Goal: Register for event/course

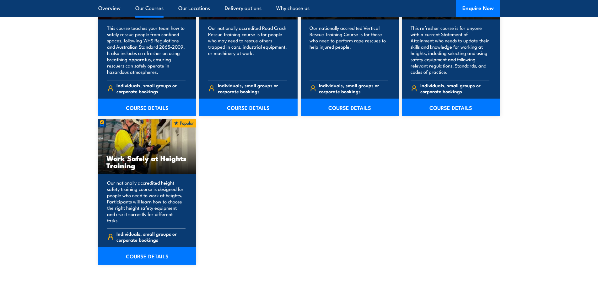
scroll to position [754, 0]
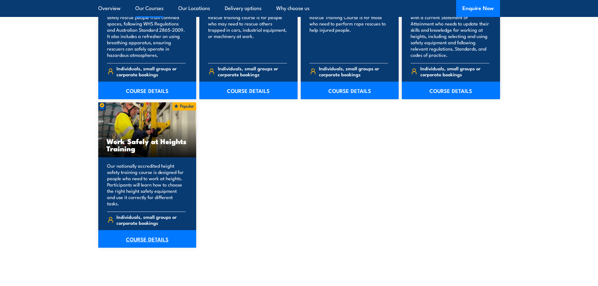
click at [139, 234] on link "COURSE DETAILS" at bounding box center [147, 239] width 98 height 18
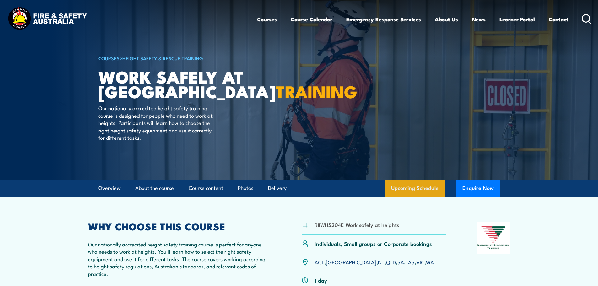
click at [414, 188] on link "Upcoming Schedule" at bounding box center [415, 188] width 60 height 17
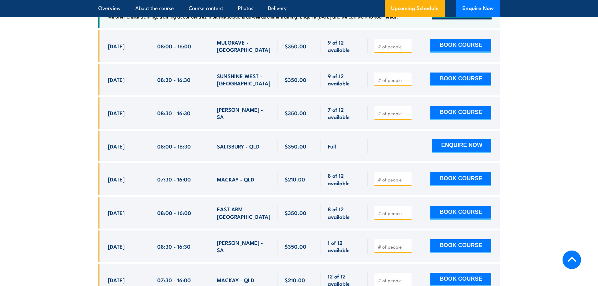
scroll to position [1062, 0]
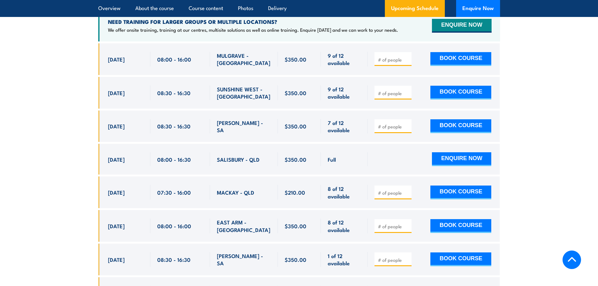
drag, startPoint x: 108, startPoint y: 217, endPoint x: 274, endPoint y: 216, distance: 166.1
click at [274, 216] on div "[DATE] 08:00 - 08:00" at bounding box center [299, 226] width 402 height 32
